Goal: Transaction & Acquisition: Obtain resource

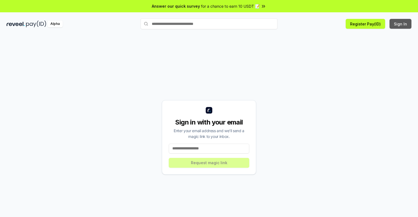
click at [401, 24] on button "Sign In" at bounding box center [401, 24] width 22 height 10
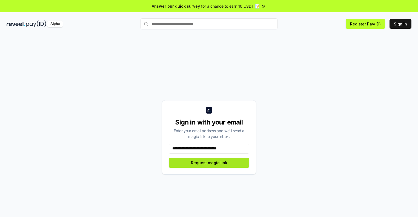
type input "**********"
click at [209, 163] on button "Request magic link" at bounding box center [209, 163] width 81 height 10
